Goal: Book appointment/travel/reservation

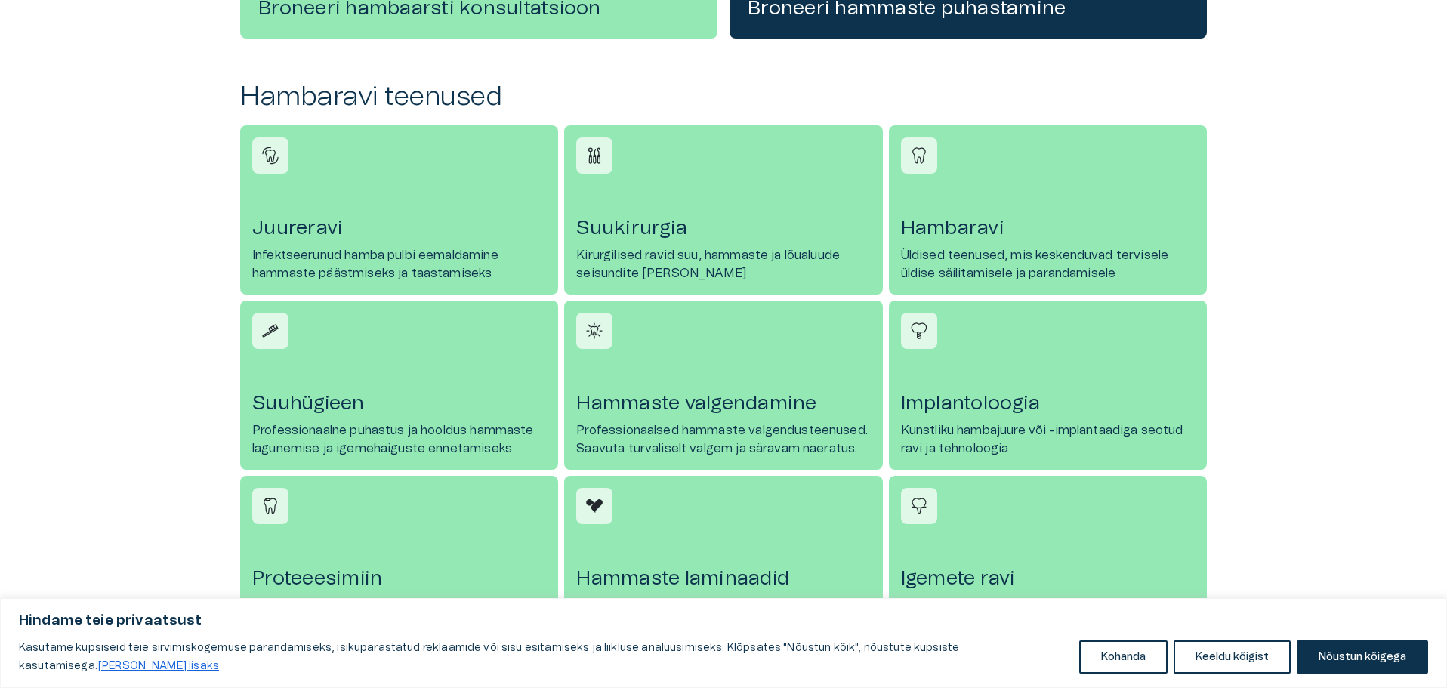
scroll to position [604, 0]
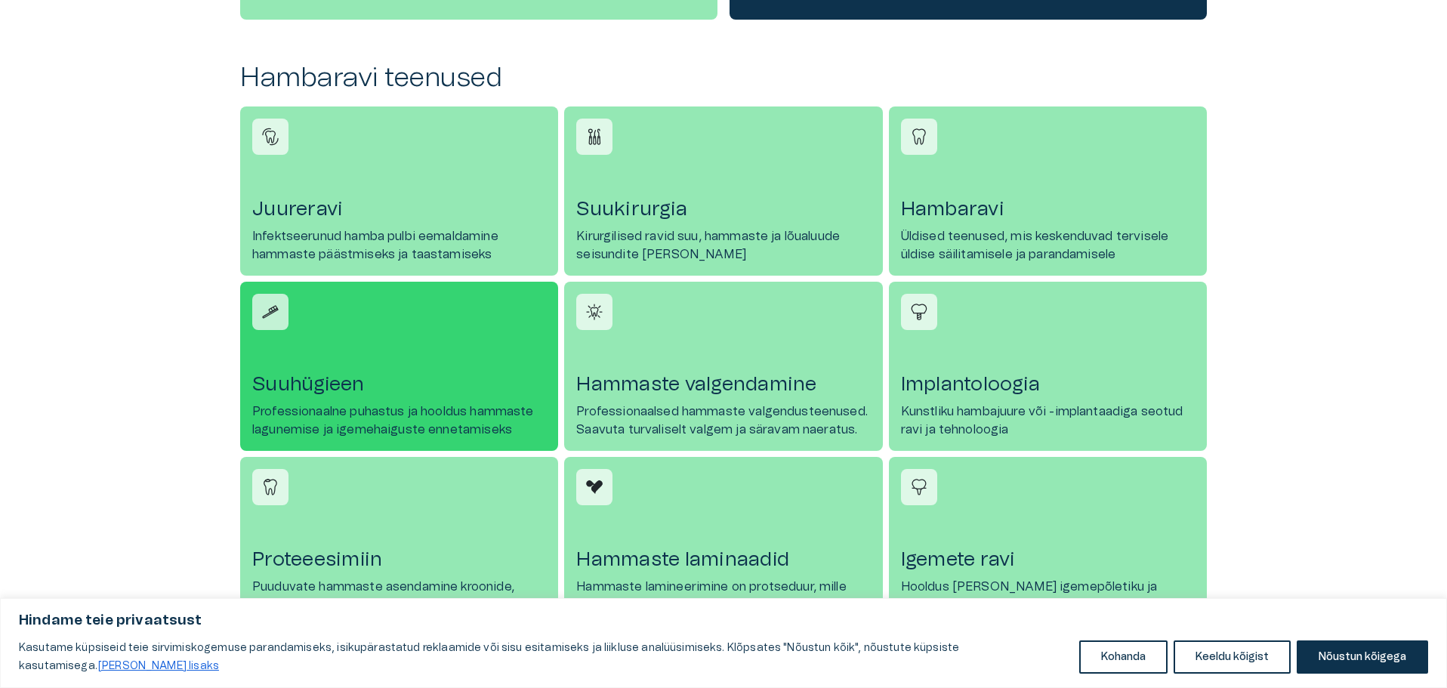
click at [413, 362] on link "Suuhügieen Professionaalne puhastus ja hooldus hammaste lagunemise ja igemehaig…" at bounding box center [399, 366] width 318 height 169
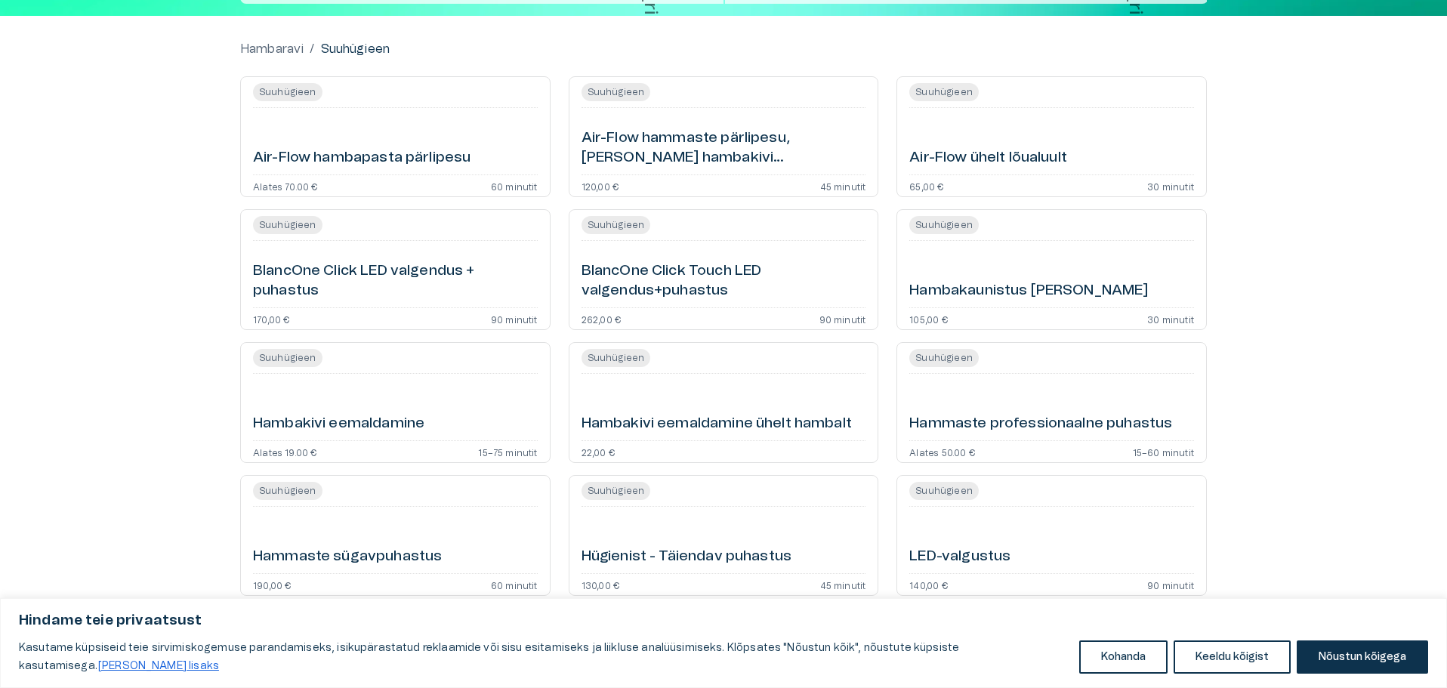
scroll to position [169, 0]
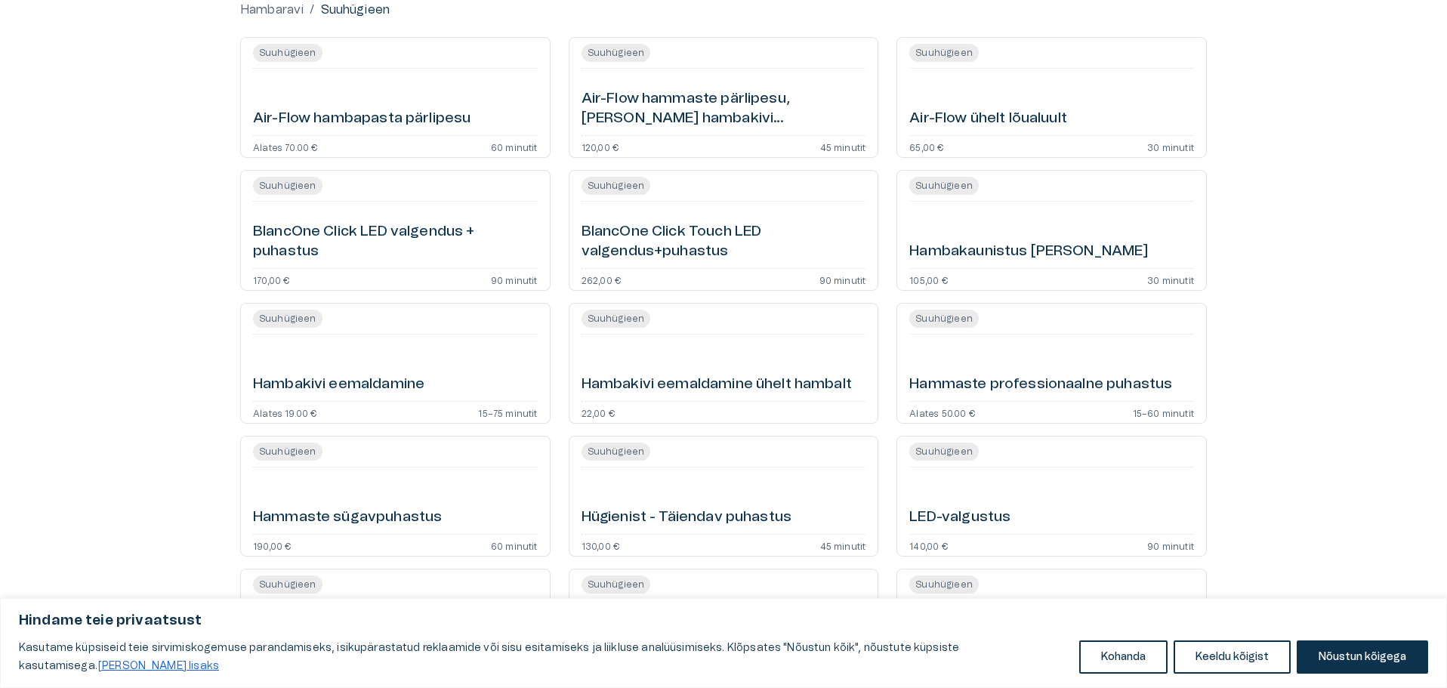
click at [276, 317] on font "Suuhügieen" at bounding box center [287, 318] width 57 height 9
